Goal: Task Accomplishment & Management: Manage account settings

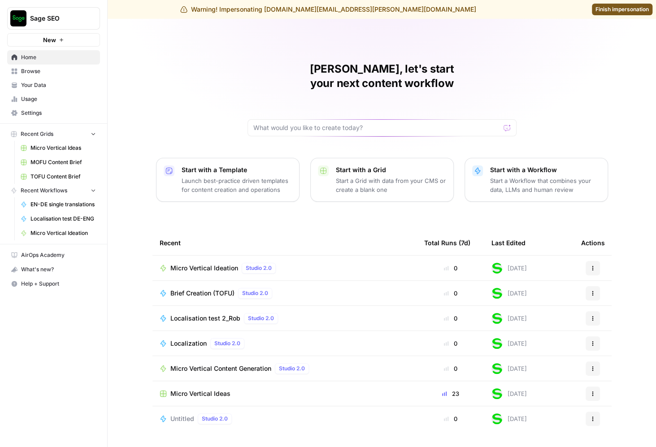
click at [64, 73] on span "Browse" at bounding box center [58, 71] width 75 height 8
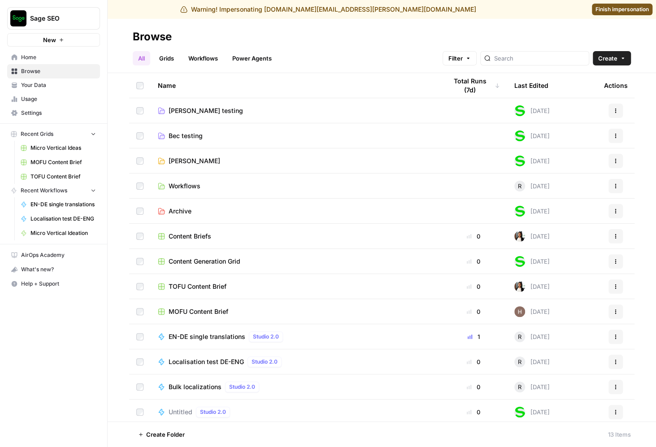
click at [176, 162] on span "Rob Testing" at bounding box center [195, 161] width 52 height 9
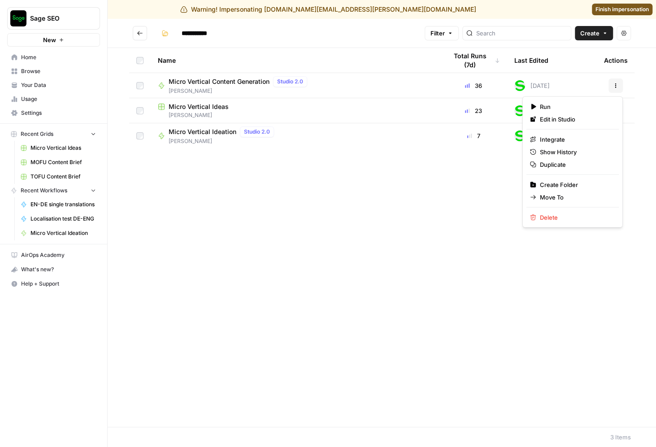
click at [617, 87] on icon "button" at bounding box center [615, 85] width 5 height 5
click at [297, 190] on div "Name Total Runs (7d) Last Edited Actions Micro Vertical Content Generation Stud…" at bounding box center [382, 237] width 549 height 379
click at [221, 83] on span "Micro Vertical Content Generation" at bounding box center [219, 81] width 101 height 9
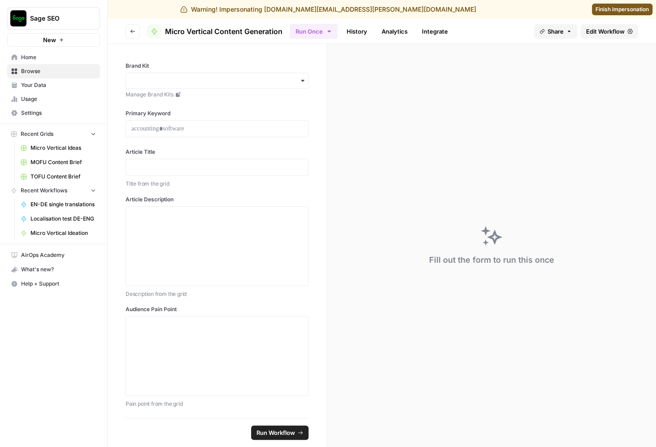
click at [618, 32] on span "Edit Workflow" at bounding box center [605, 31] width 39 height 9
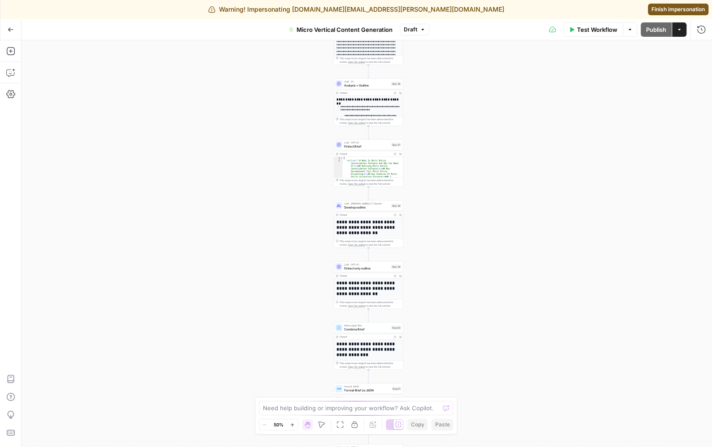
click at [8, 103] on div "Add Steps Copilot Settings AirOps Academy Help Give Feedback Shortcuts" at bounding box center [11, 243] width 22 height 407
click at [9, 97] on icon "button" at bounding box center [10, 94] width 9 height 8
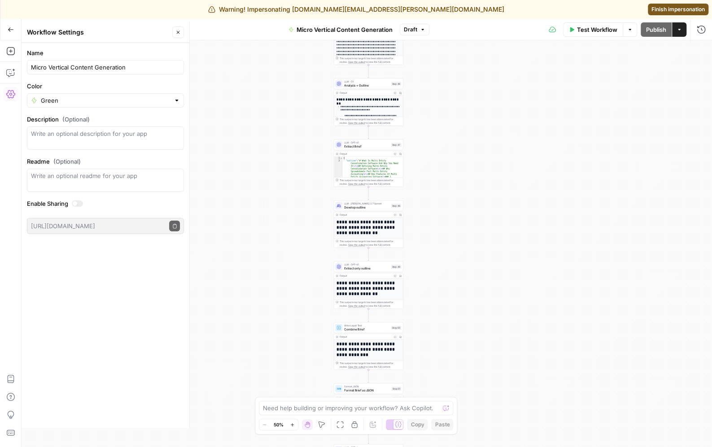
click at [9, 97] on icon "button" at bounding box center [10, 94] width 9 height 8
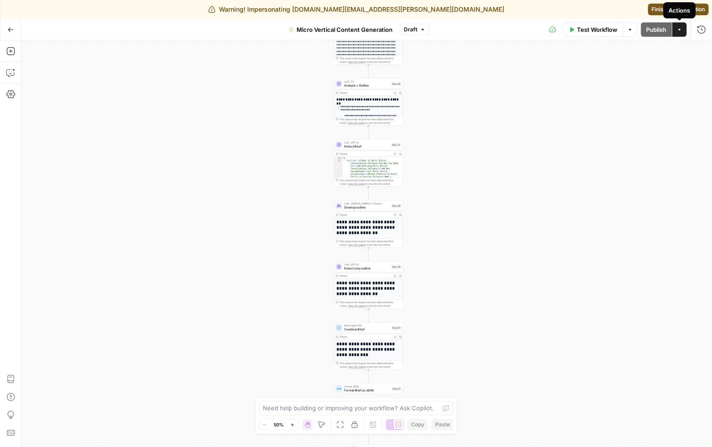
click at [656, 33] on button "Actions" at bounding box center [679, 29] width 14 height 14
click at [629, 29] on icon "button" at bounding box center [630, 29] width 3 height 1
click at [481, 87] on div "true true true false false false Workflow Set Inputs Inputs Run Code · Python E…" at bounding box center [367, 243] width 690 height 407
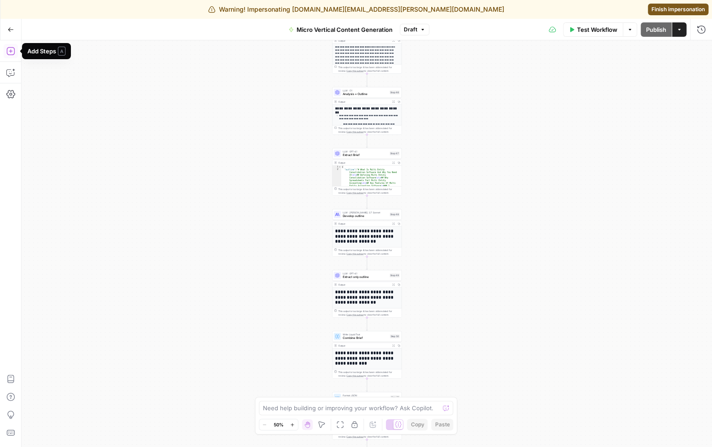
click at [11, 51] on icon "button" at bounding box center [10, 51] width 8 height 8
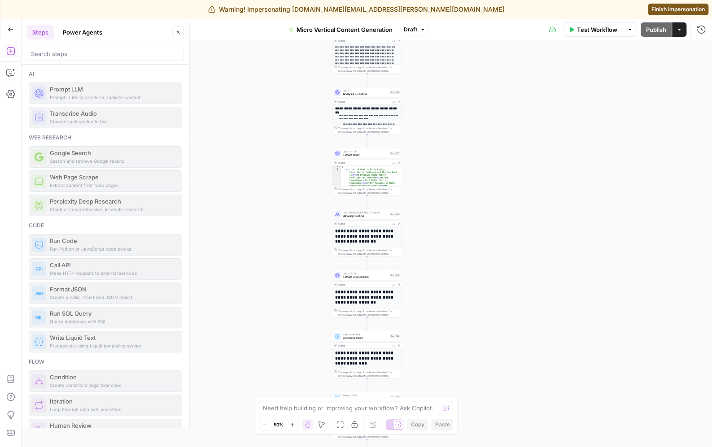
click at [11, 51] on icon "button" at bounding box center [10, 51] width 8 height 8
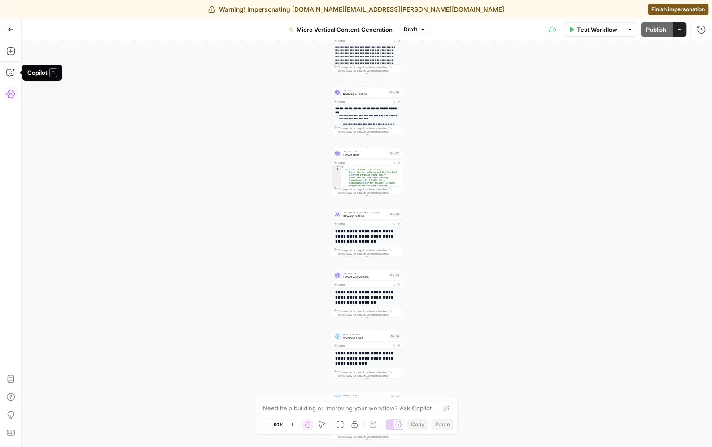
click at [10, 97] on icon "button" at bounding box center [10, 94] width 9 height 8
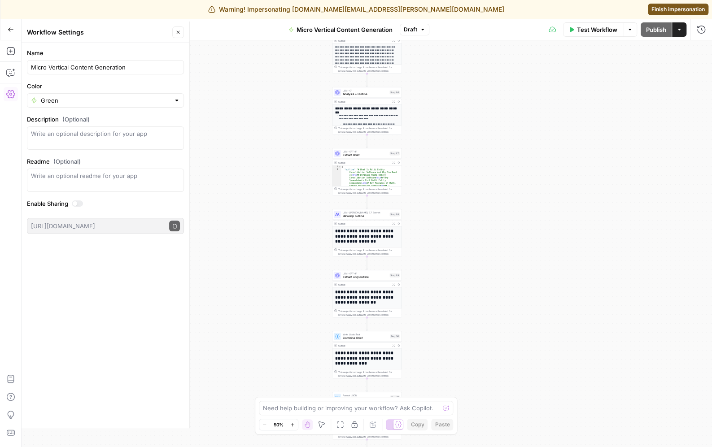
click at [10, 97] on icon "button" at bounding box center [10, 94] width 9 height 8
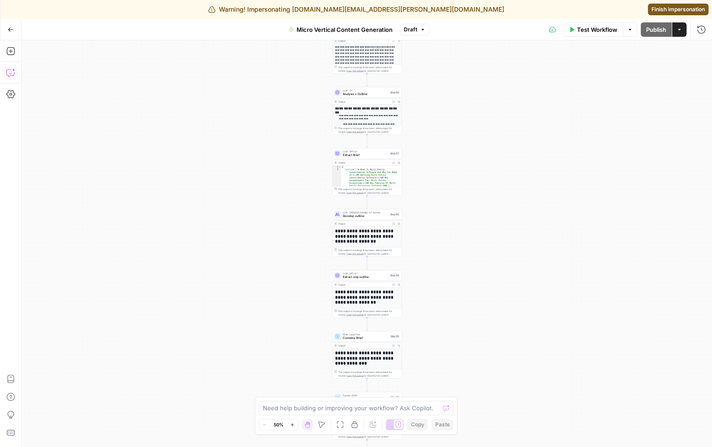
click at [9, 28] on icon "button" at bounding box center [10, 29] width 5 height 4
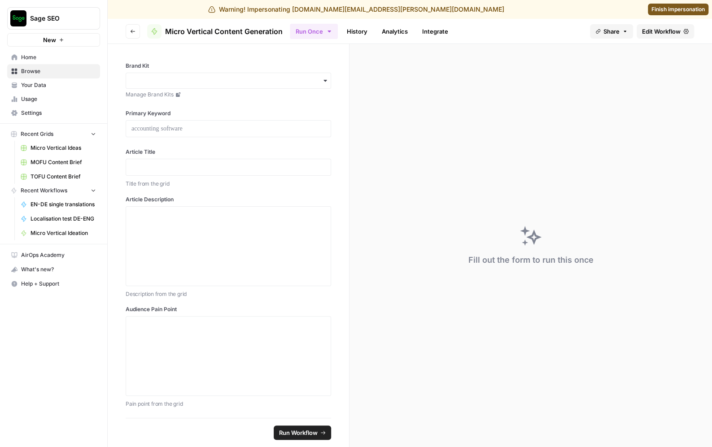
click at [39, 110] on span "Settings" at bounding box center [58, 113] width 75 height 8
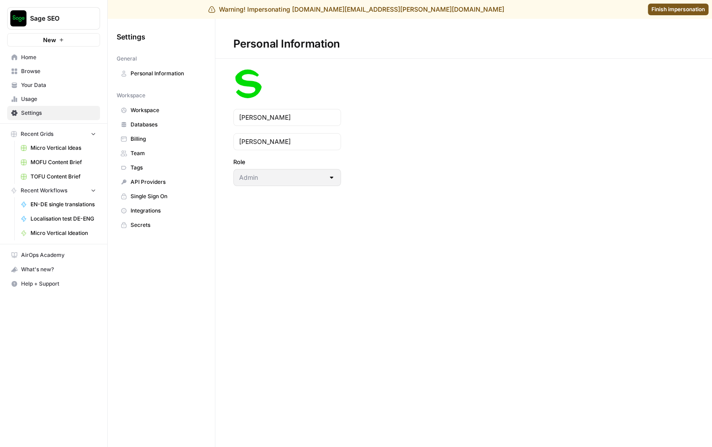
click at [144, 152] on span "Team" at bounding box center [166, 153] width 71 height 8
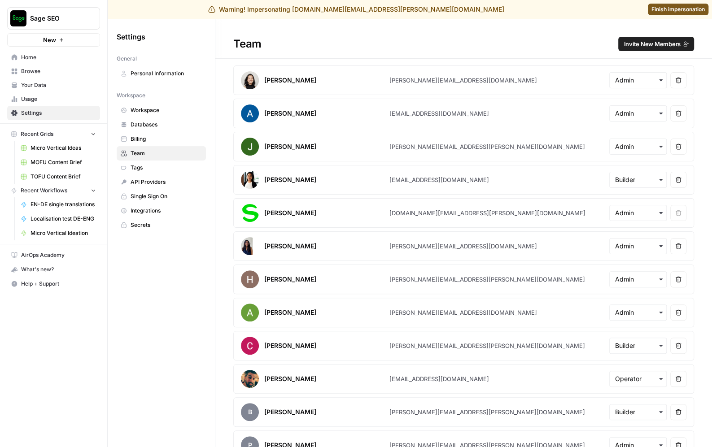
scroll to position [8, 0]
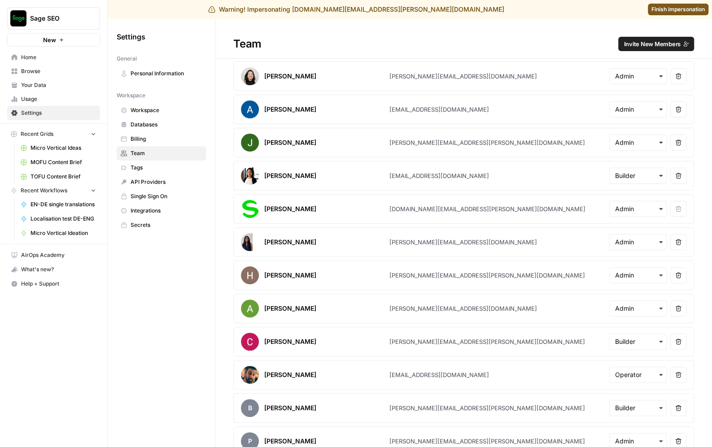
click at [656, 41] on span "Invite New Members" at bounding box center [652, 43] width 57 height 9
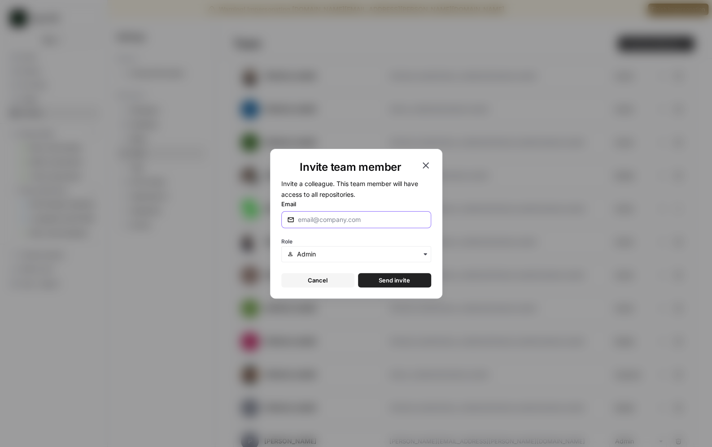
click at [351, 218] on input "Email" at bounding box center [361, 219] width 127 height 9
type input "nick@airops.com"
click at [384, 278] on span "Send invite" at bounding box center [394, 280] width 31 height 9
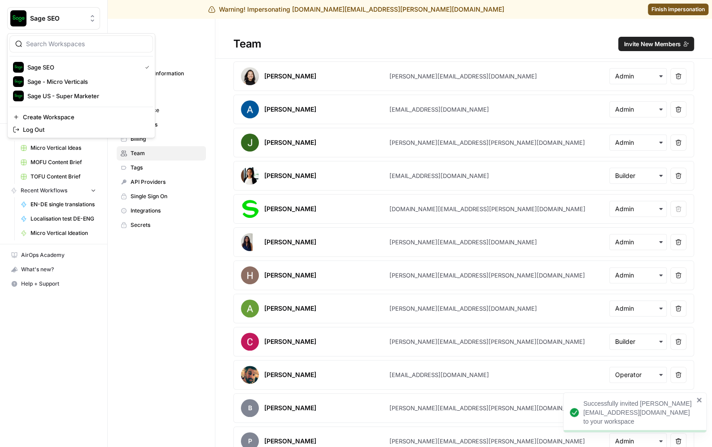
click at [58, 21] on span "Sage SEO" at bounding box center [57, 18] width 54 height 9
click at [71, 80] on span "Sage - Micro Verticals" at bounding box center [86, 81] width 118 height 9
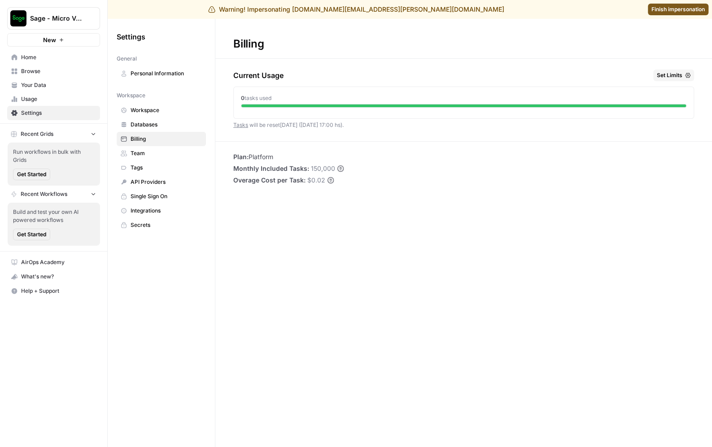
click at [669, 74] on span "Set Limits" at bounding box center [670, 75] width 26 height 8
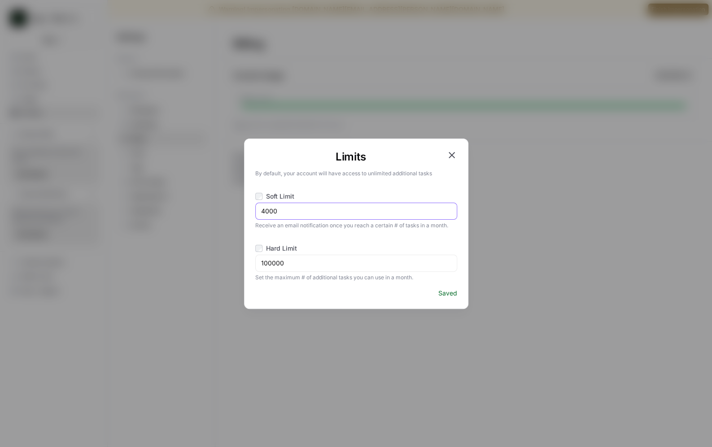
drag, startPoint x: 292, startPoint y: 211, endPoint x: 259, endPoint y: 211, distance: 33.2
click at [259, 211] on div "4000" at bounding box center [356, 211] width 202 height 17
click at [280, 263] on input "100000" at bounding box center [356, 263] width 190 height 9
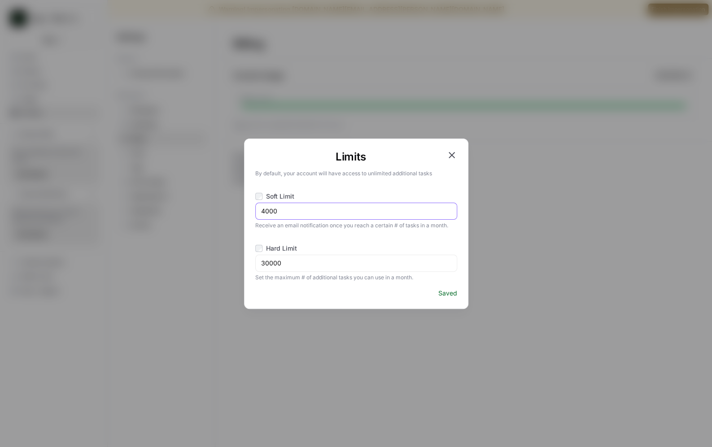
click at [293, 212] on input "4000" at bounding box center [356, 211] width 190 height 9
click at [282, 262] on input "30000" at bounding box center [356, 263] width 190 height 9
type input "50000"
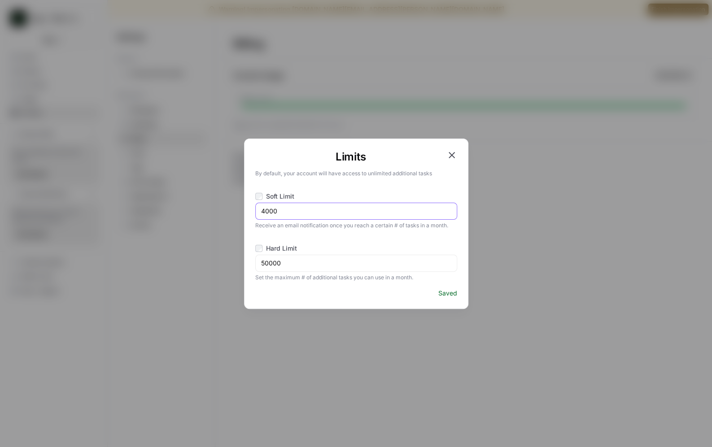
click at [289, 214] on input "4000" at bounding box center [356, 211] width 190 height 9
type input "40000"
click at [453, 157] on icon "button" at bounding box center [451, 155] width 11 height 11
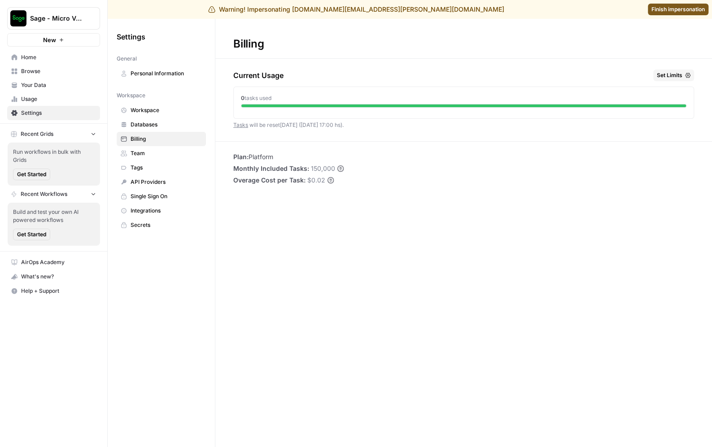
click at [72, 21] on span "Sage - Micro Verticals" at bounding box center [57, 18] width 54 height 9
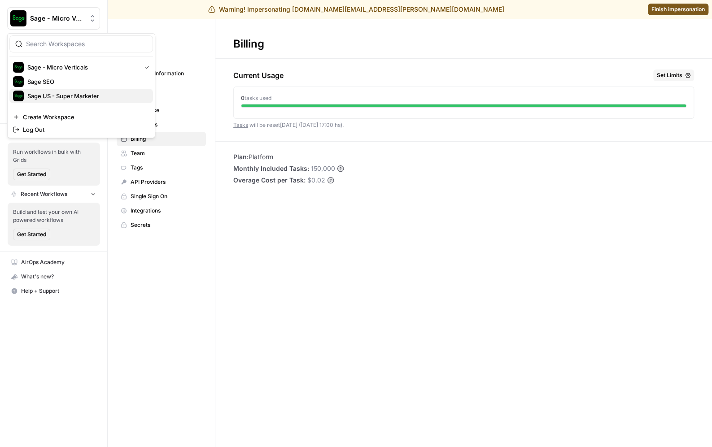
click at [77, 93] on span "Sage US - Super Marketer" at bounding box center [86, 96] width 118 height 9
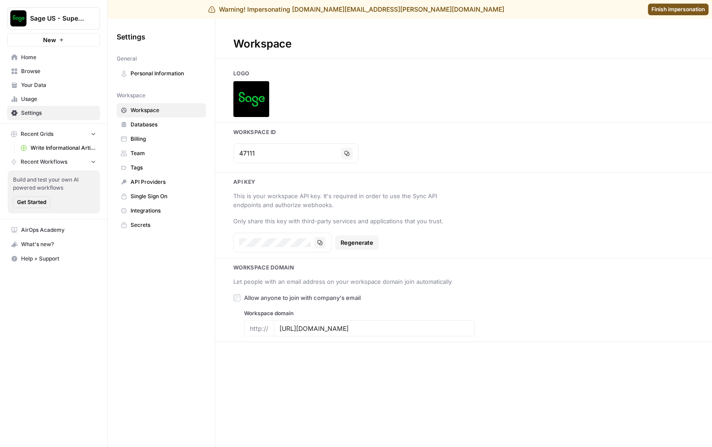
click at [148, 138] on span "Billing" at bounding box center [166, 139] width 71 height 8
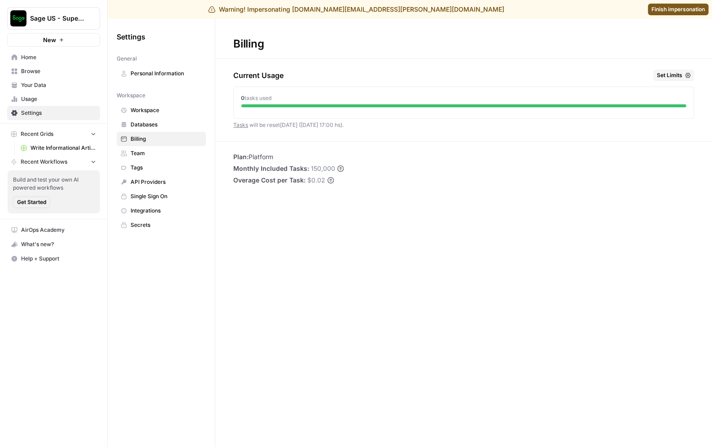
click at [666, 78] on span "Set Limits" at bounding box center [670, 75] width 26 height 8
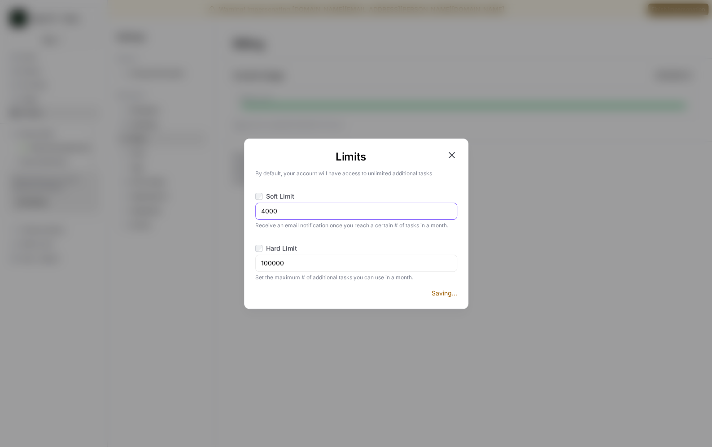
click at [283, 211] on input "4000" at bounding box center [356, 211] width 190 height 9
type input "40000"
click at [282, 259] on input "100000" at bounding box center [356, 263] width 190 height 9
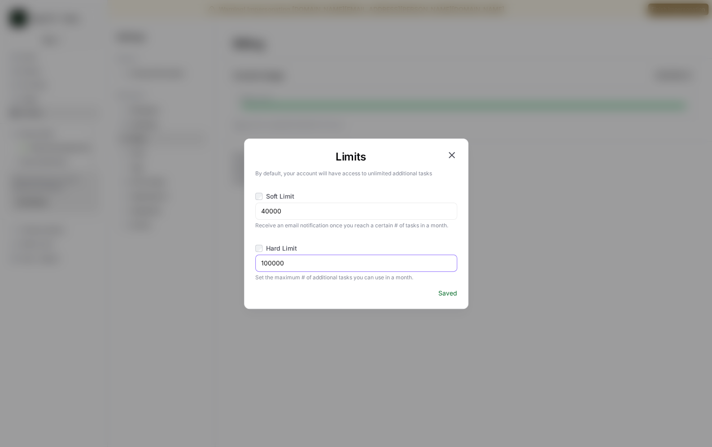
click at [282, 259] on input "100000" at bounding box center [356, 263] width 190 height 9
type input "50000"
click at [217, 197] on div "Limits By default, your account will have access to unlimited additional tasks …" at bounding box center [356, 223] width 712 height 447
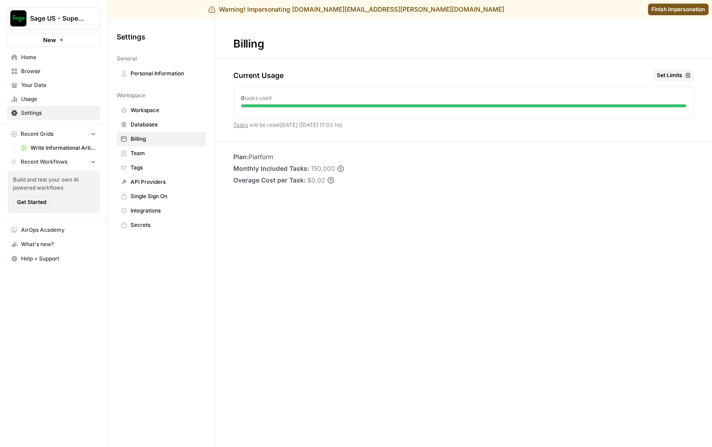
click at [58, 74] on span "Browse" at bounding box center [58, 71] width 75 height 8
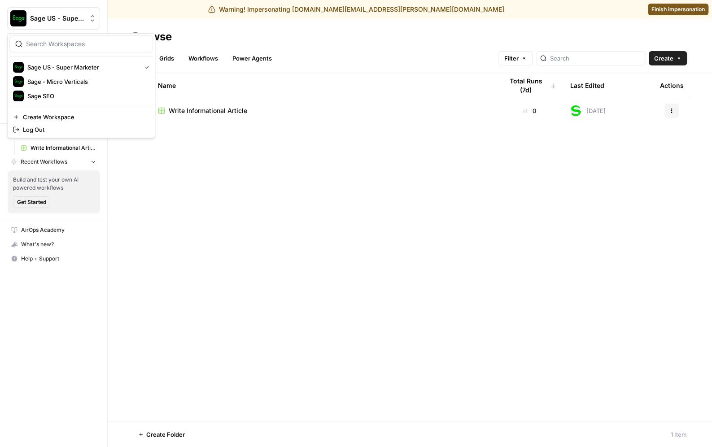
click at [78, 19] on span "Sage US - Super Marketer" at bounding box center [57, 18] width 54 height 9
click at [71, 93] on span "Sage SEO" at bounding box center [86, 96] width 118 height 9
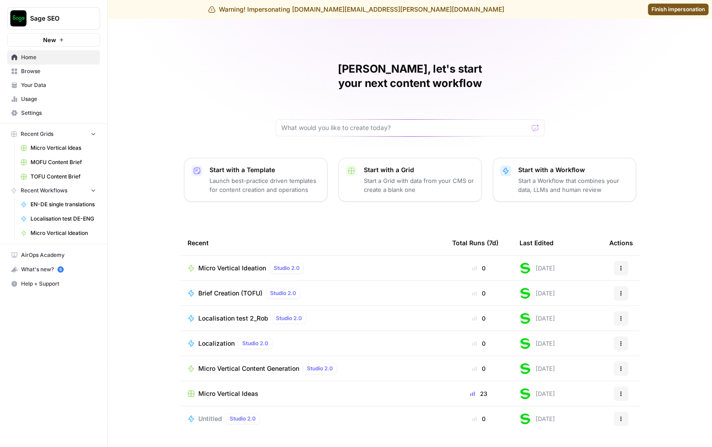
click at [66, 15] on span "Sage SEO" at bounding box center [57, 18] width 54 height 9
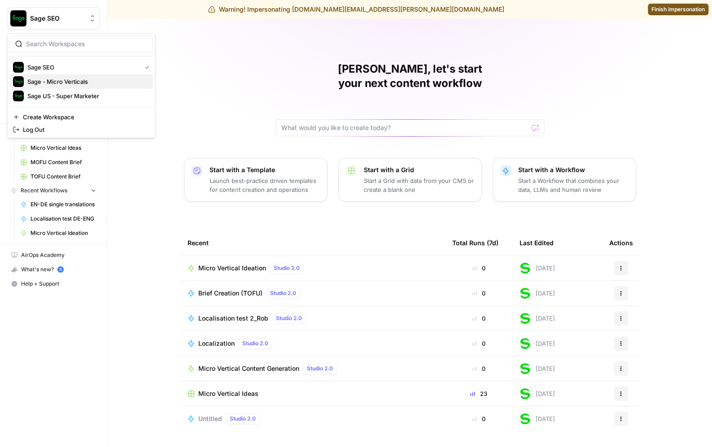
click at [57, 77] on span "Sage - Micro Verticals" at bounding box center [86, 81] width 118 height 9
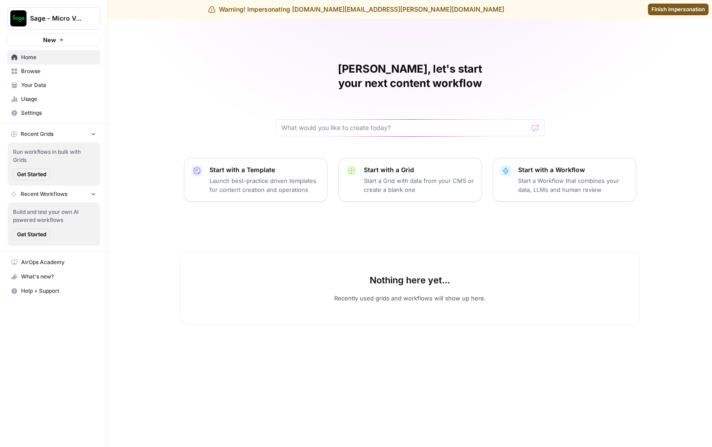
click at [42, 112] on span "Settings" at bounding box center [58, 113] width 75 height 8
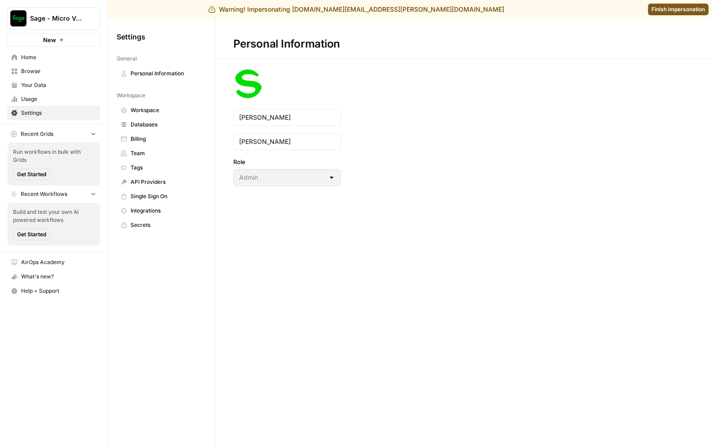
click at [154, 151] on span "Team" at bounding box center [166, 153] width 71 height 8
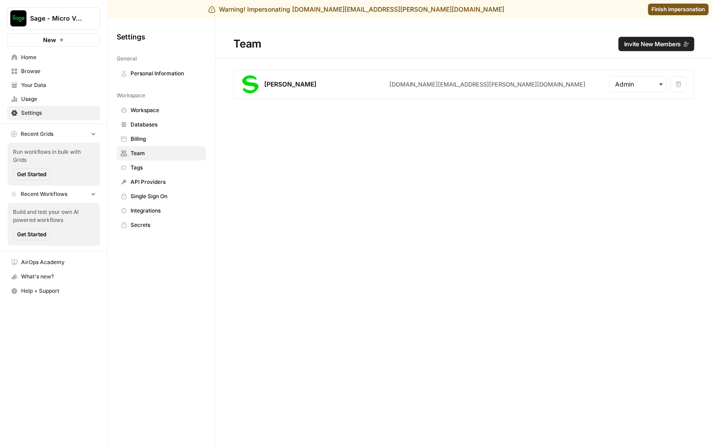
click at [660, 42] on span "Invite New Members" at bounding box center [652, 43] width 57 height 9
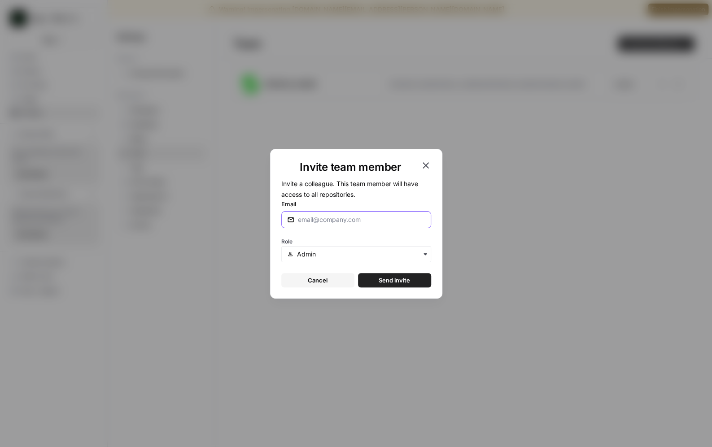
click at [377, 221] on input "Email" at bounding box center [361, 219] width 127 height 9
type input "nick@airops.com"
click at [377, 275] on button "Send invite" at bounding box center [394, 280] width 73 height 14
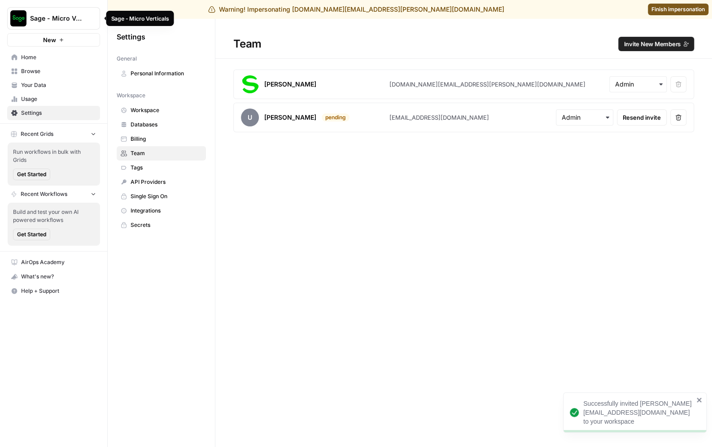
click at [82, 19] on span "Sage - Micro Verticals" at bounding box center [57, 18] width 54 height 9
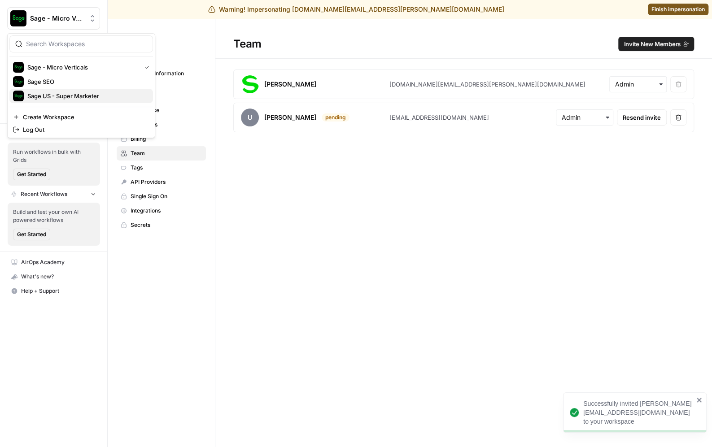
click at [69, 93] on span "Sage US - Super Marketer" at bounding box center [86, 96] width 118 height 9
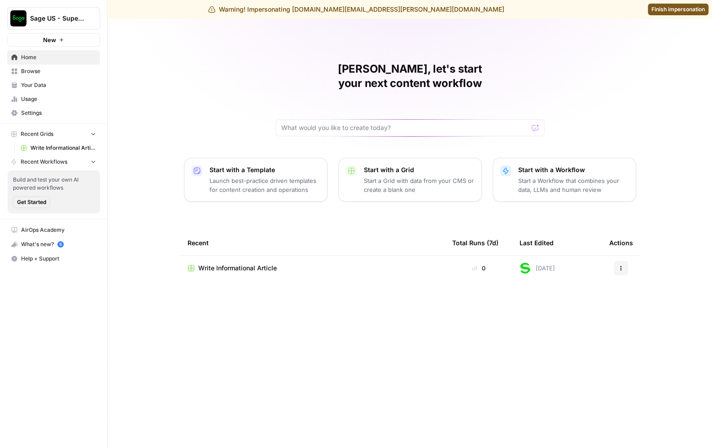
click at [44, 114] on span "Settings" at bounding box center [58, 113] width 75 height 8
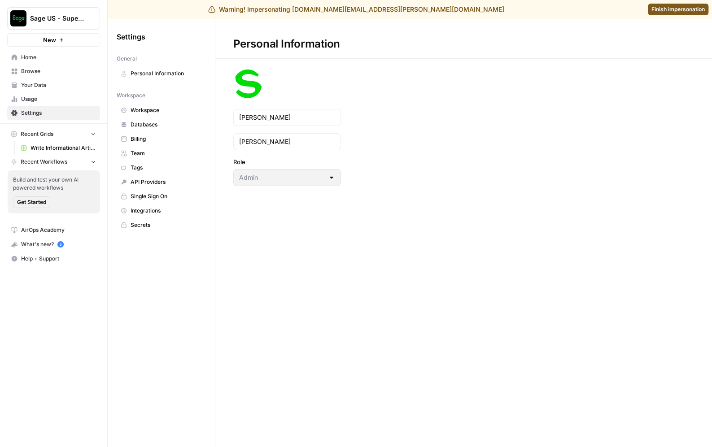
click at [150, 156] on link "Team" at bounding box center [161, 153] width 89 height 14
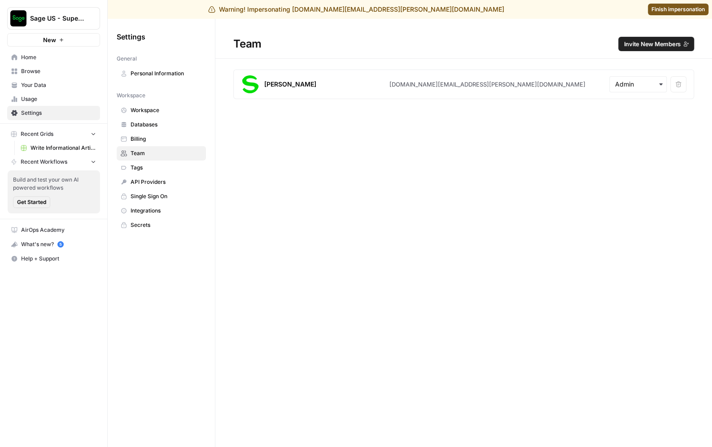
click at [663, 43] on span "Invite New Members" at bounding box center [652, 43] width 57 height 9
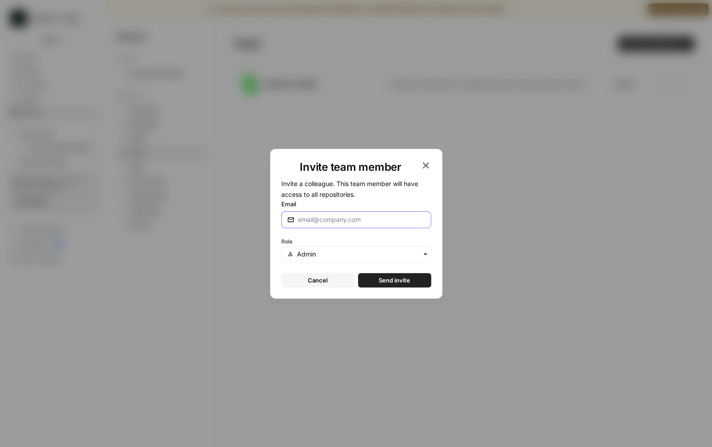
click at [371, 219] on input "Email" at bounding box center [361, 219] width 127 height 9
type input "[EMAIL_ADDRESS][DOMAIN_NAME]"
click at [377, 288] on div "Invite team member Invite a colleague. This team member will have access to all…" at bounding box center [356, 224] width 172 height 150
click at [383, 282] on span "Send invite" at bounding box center [394, 280] width 31 height 9
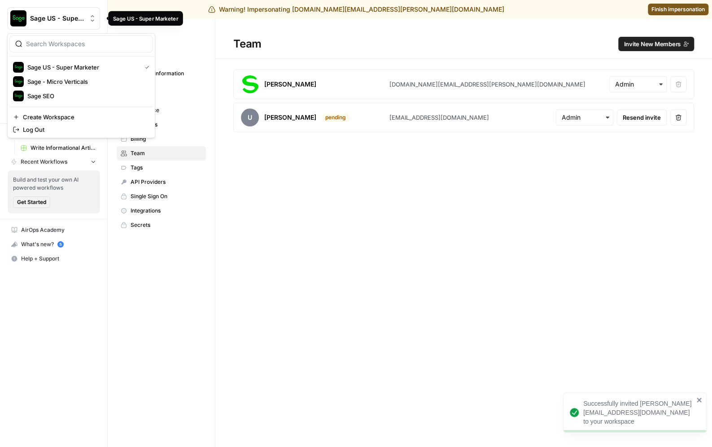
click at [71, 16] on span "Sage US - Super Marketer" at bounding box center [57, 18] width 54 height 9
click at [65, 93] on span "Sage SEO" at bounding box center [86, 96] width 118 height 9
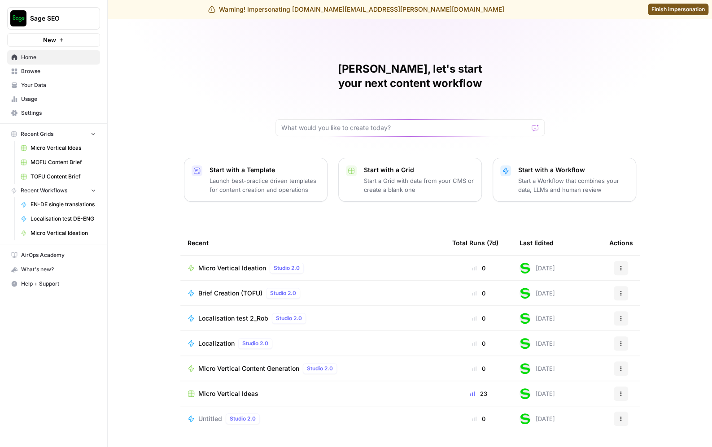
click at [46, 114] on span "Settings" at bounding box center [58, 113] width 75 height 8
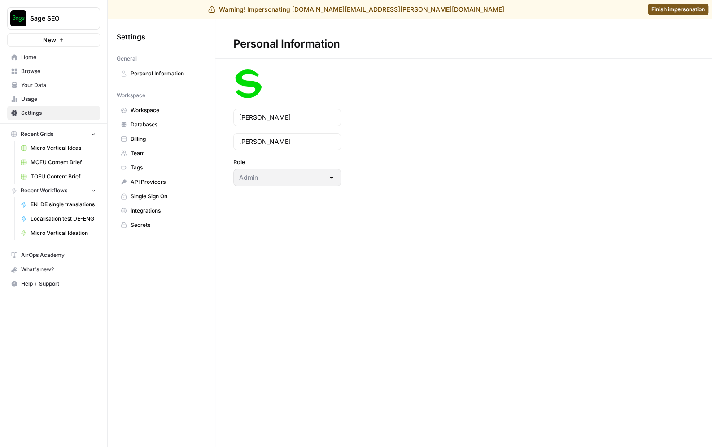
click at [161, 165] on span "Tags" at bounding box center [166, 168] width 71 height 8
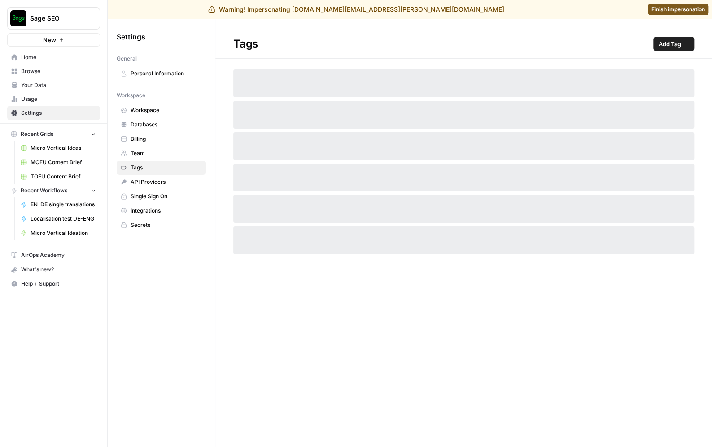
click at [161, 153] on span "Team" at bounding box center [166, 153] width 71 height 8
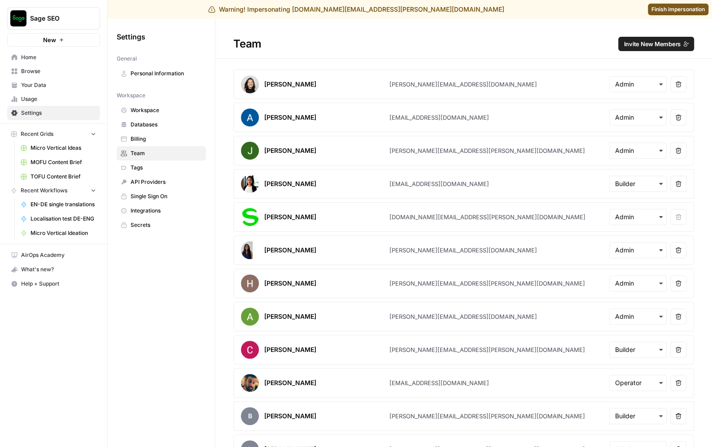
click at [69, 22] on span "Sage SEO" at bounding box center [57, 18] width 54 height 9
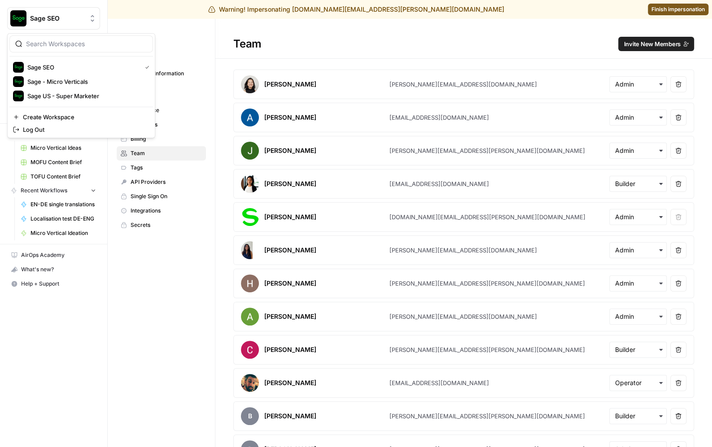
click at [69, 22] on span "Sage SEO" at bounding box center [57, 18] width 54 height 9
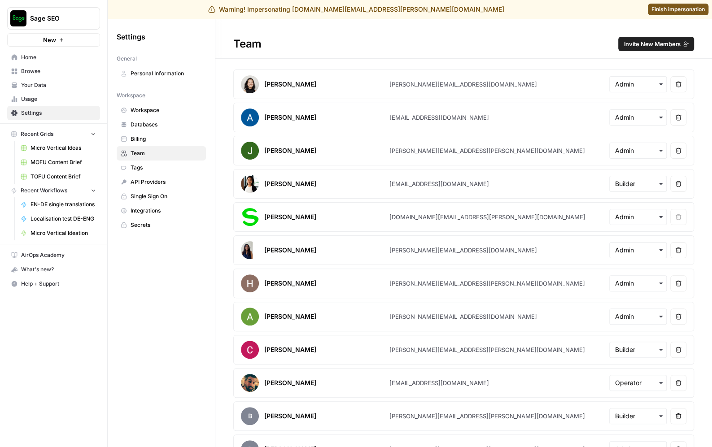
click at [56, 61] on span "Home" at bounding box center [58, 57] width 75 height 8
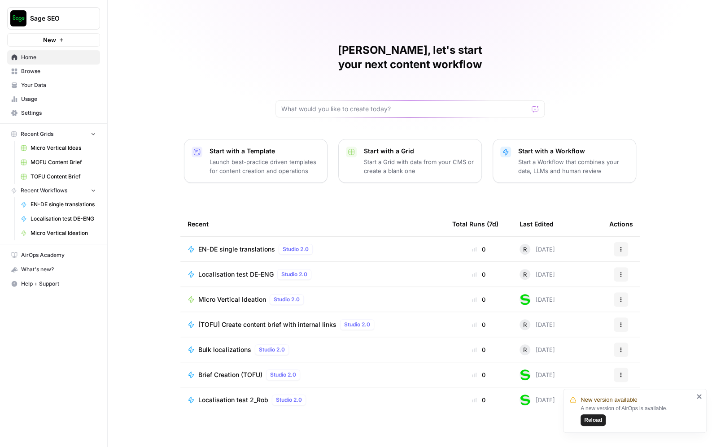
click at [32, 70] on span "Browse" at bounding box center [58, 71] width 75 height 8
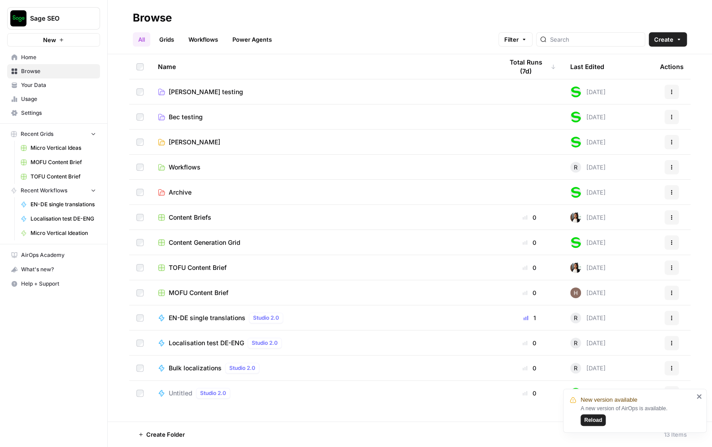
click at [168, 41] on link "Grids" at bounding box center [167, 39] width 26 height 14
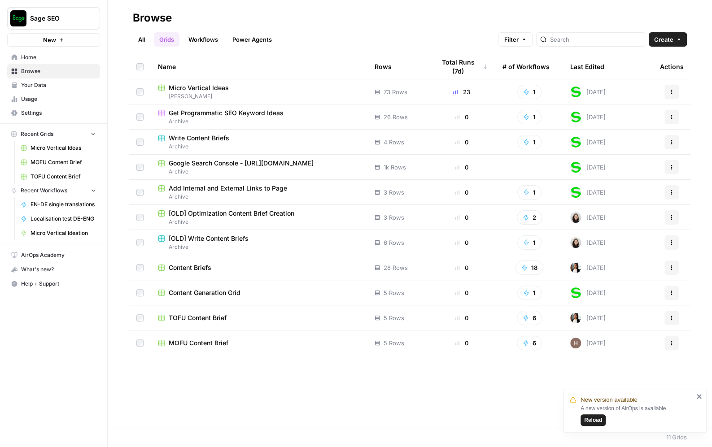
click at [147, 39] on link "All" at bounding box center [141, 39] width 17 height 14
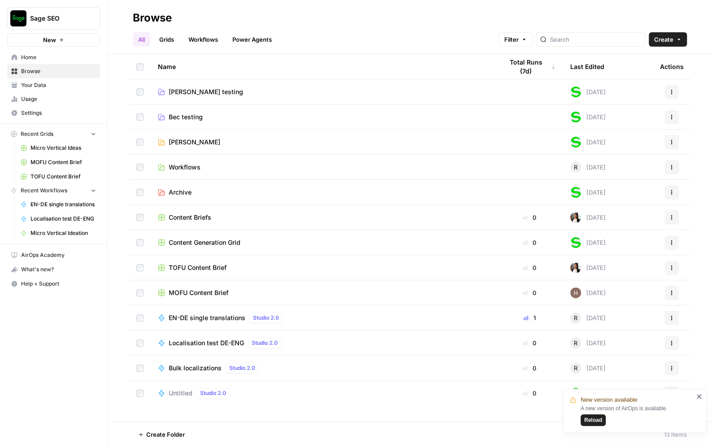
click at [183, 140] on span "[PERSON_NAME]" at bounding box center [195, 142] width 52 height 9
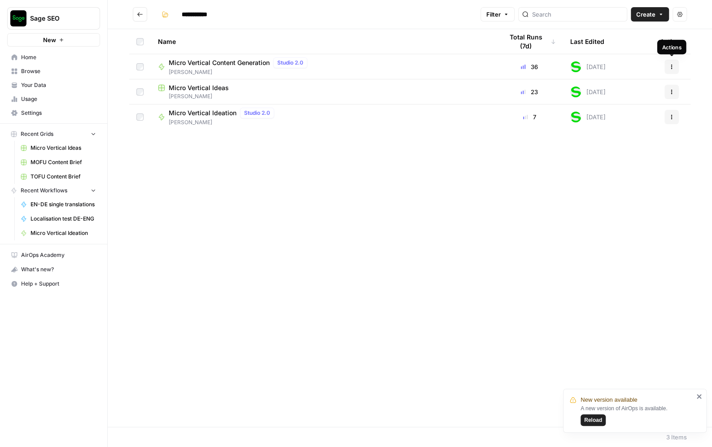
click at [673, 68] on icon "button" at bounding box center [671, 66] width 5 height 5
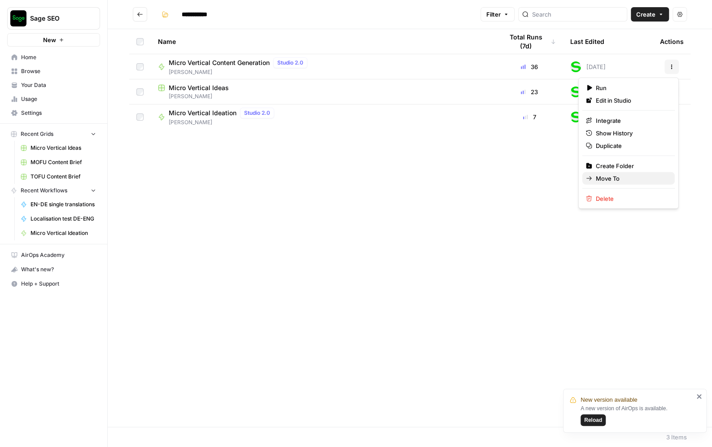
click at [598, 175] on span "Move To" at bounding box center [632, 178] width 72 height 9
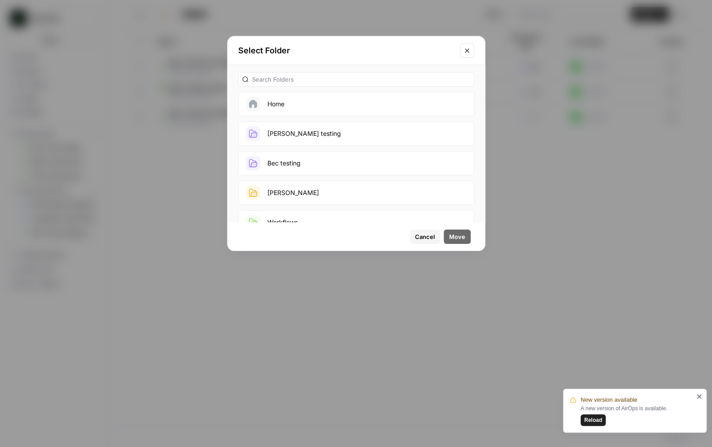
click at [464, 52] on icon "Close modal" at bounding box center [466, 50] width 7 height 7
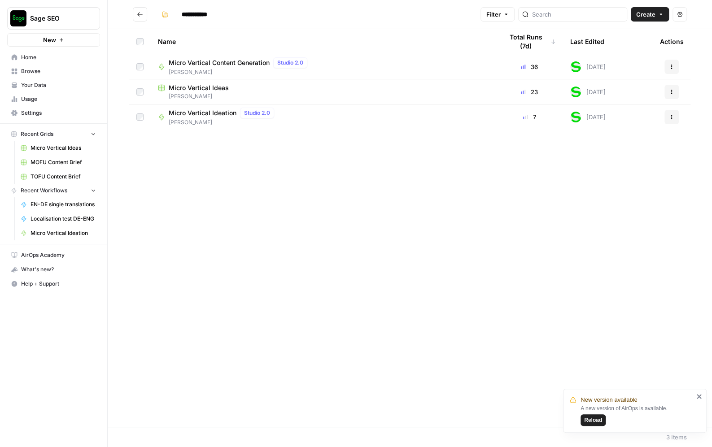
click at [226, 58] on span "Micro Vertical Content Generation" at bounding box center [219, 62] width 101 height 9
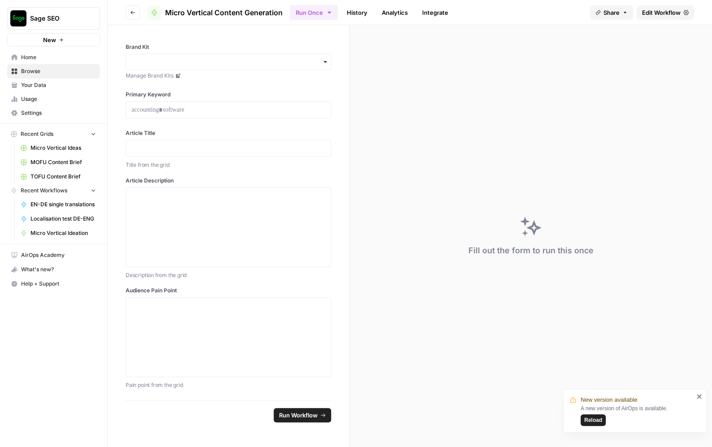
click at [673, 13] on span "Edit Workflow" at bounding box center [661, 12] width 39 height 9
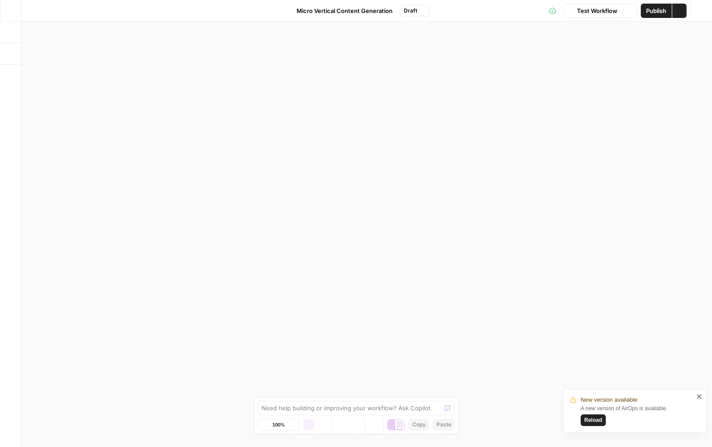
click at [698, 397] on icon "close" at bounding box center [699, 396] width 6 height 7
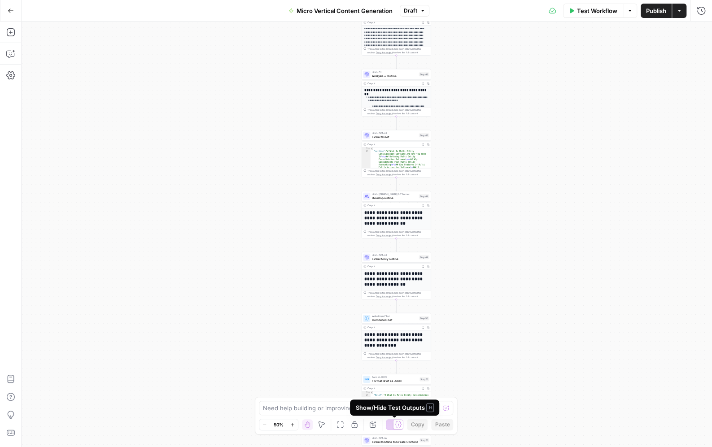
click at [391, 424] on div at bounding box center [395, 424] width 18 height 11
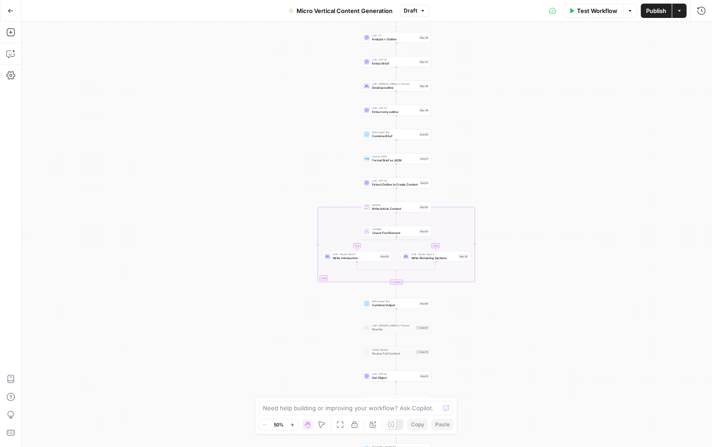
click at [391, 424] on icon at bounding box center [391, 424] width 7 height 7
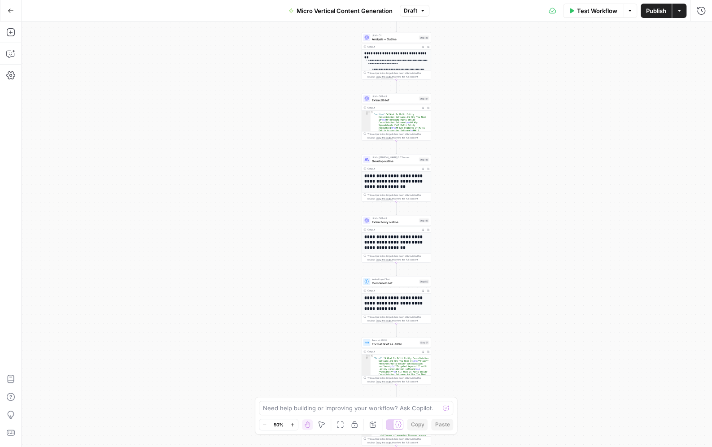
click at [7, 15] on button "Go Back" at bounding box center [11, 11] width 16 height 16
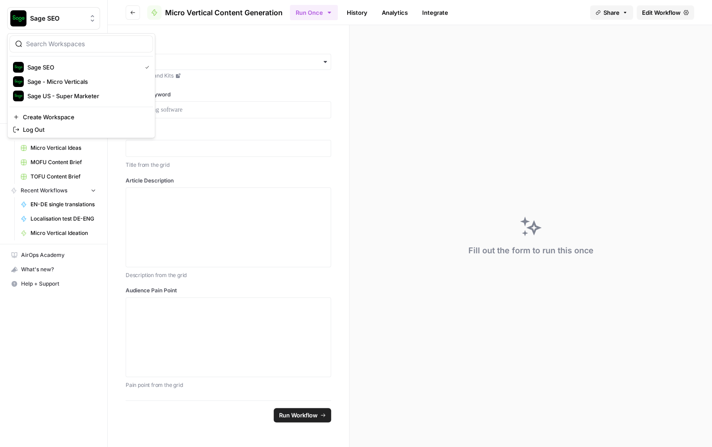
click at [59, 17] on span "Sage SEO" at bounding box center [57, 18] width 54 height 9
type input "nick's"
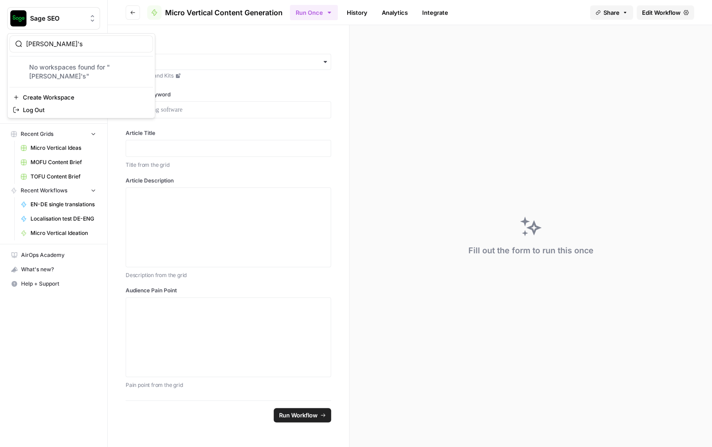
click at [64, 46] on input "nick's" at bounding box center [86, 43] width 121 height 9
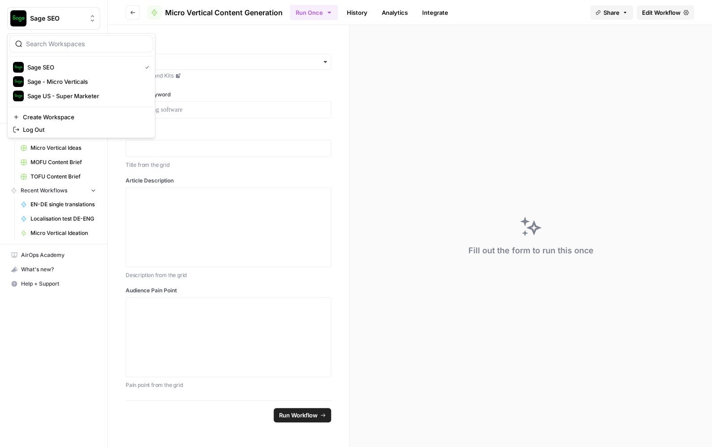
click at [189, 41] on div "Brand Kit Manage Brand Kits Primary Keyword Article Title Title from the grid A…" at bounding box center [228, 213] width 241 height 376
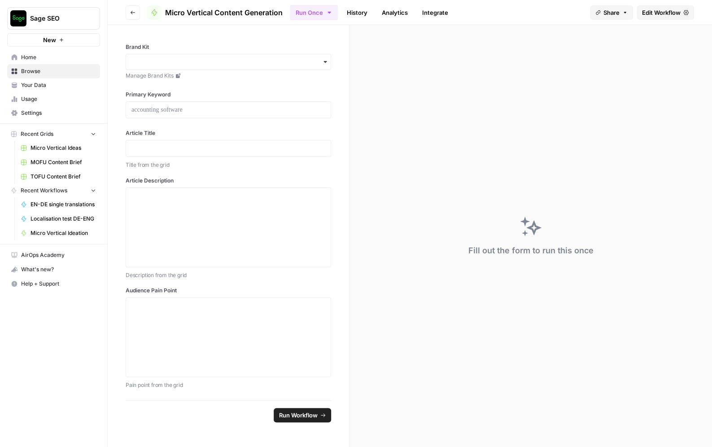
click at [38, 61] on span "Home" at bounding box center [58, 57] width 75 height 8
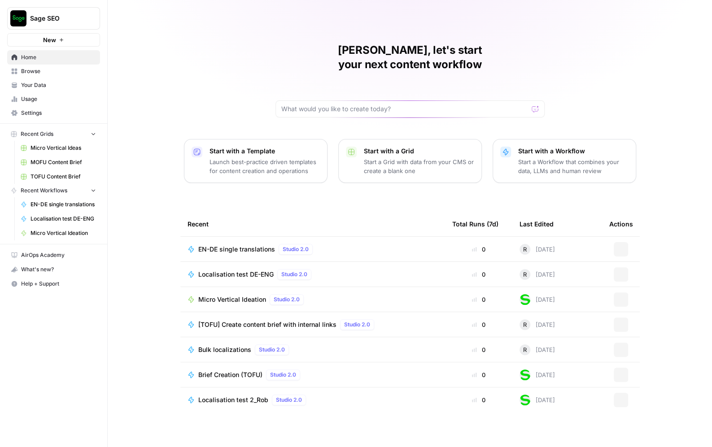
click at [80, 17] on span "Sage SEO" at bounding box center [57, 18] width 54 height 9
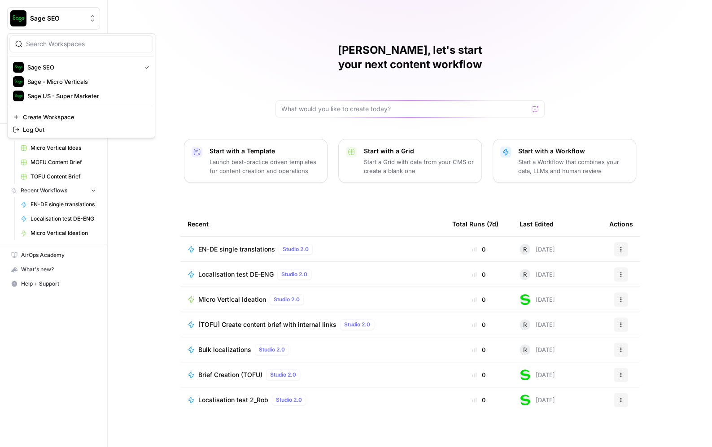
click at [211, 42] on div "Nick, let's start your next content workflow Start with a Template Launch best-…" at bounding box center [410, 223] width 604 height 447
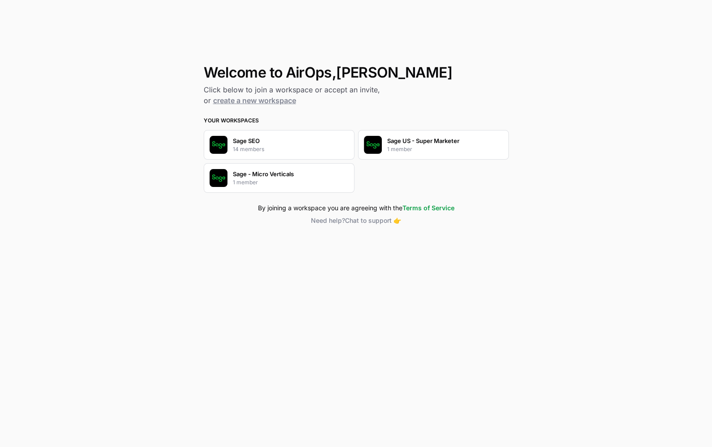
click at [331, 144] on div "Sage SEO 14 members" at bounding box center [279, 145] width 151 height 30
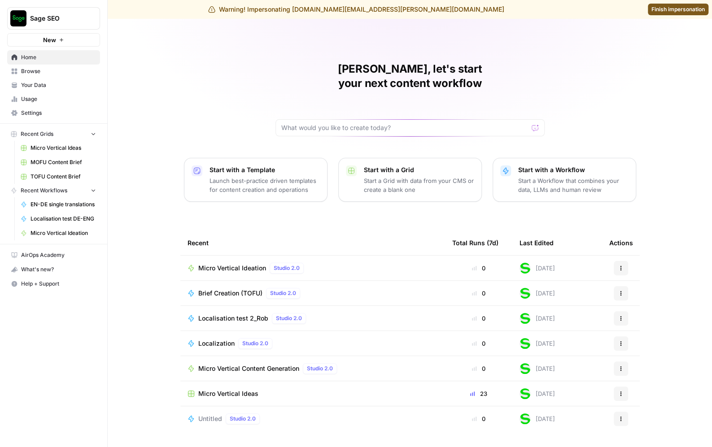
click at [44, 72] on span "Browse" at bounding box center [58, 71] width 75 height 8
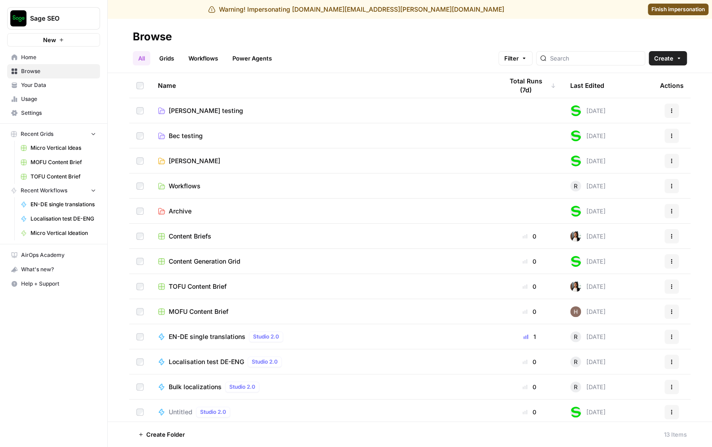
click at [183, 159] on span "[PERSON_NAME]" at bounding box center [195, 161] width 52 height 9
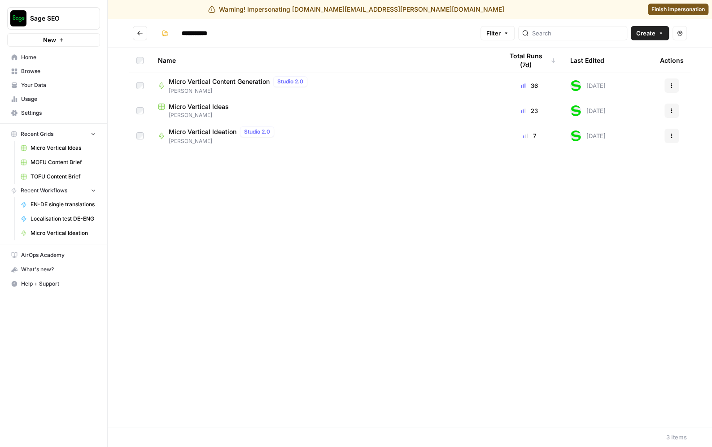
click at [673, 84] on icon "button" at bounding box center [671, 85] width 5 height 5
click at [243, 78] on span "Micro Vertical Content Generation" at bounding box center [219, 81] width 101 height 9
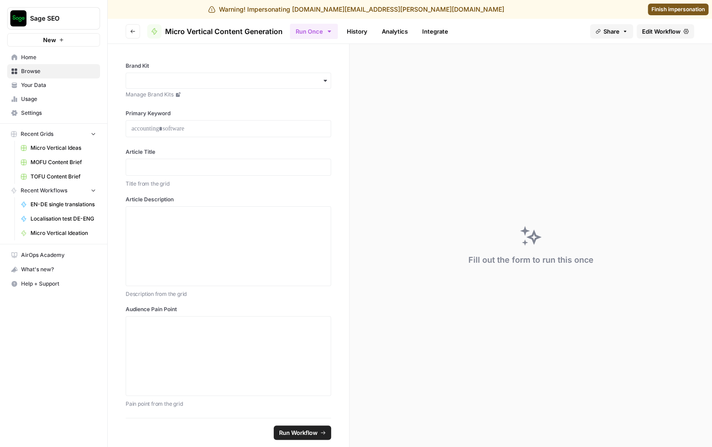
click at [651, 30] on span "Edit Workflow" at bounding box center [661, 31] width 39 height 9
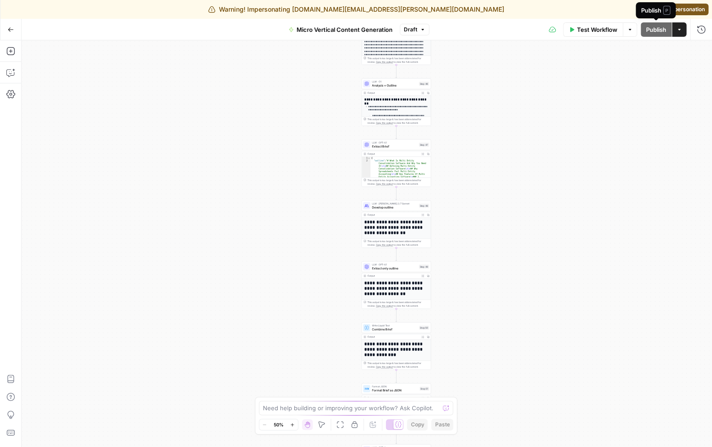
click at [664, 4] on div "Publish P" at bounding box center [656, 10] width 40 height 16
click at [697, 11] on span "Finish impersonation" at bounding box center [677, 9] width 53 height 8
